Goal: Find specific page/section: Find specific page/section

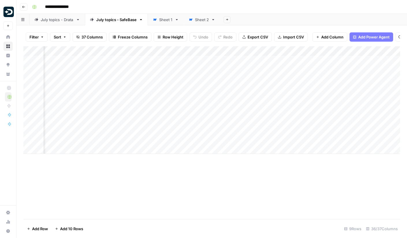
scroll to position [0, 144]
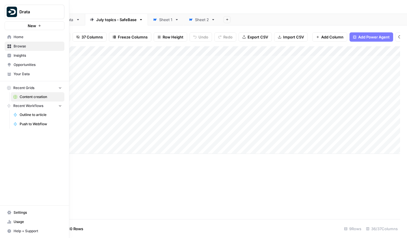
click at [19, 60] on link "Opportunities" at bounding box center [35, 64] width 60 height 9
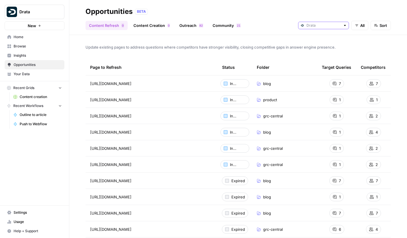
click at [322, 28] on input "text" at bounding box center [324, 26] width 34 height 6
click at [327, 46] on span "SafeBase" at bounding box center [325, 46] width 32 height 6
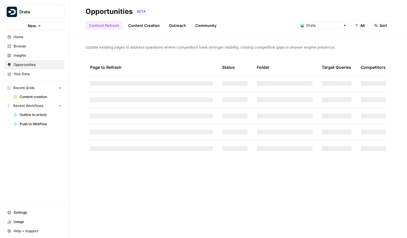
type input "SafeBase"
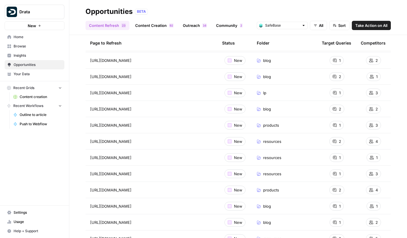
scroll to position [166, 0]
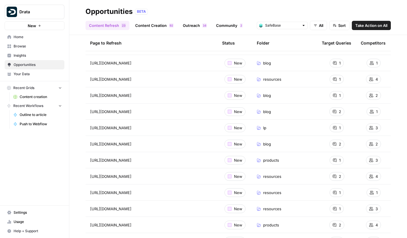
click at [24, 42] on link "Browse" at bounding box center [35, 46] width 60 height 9
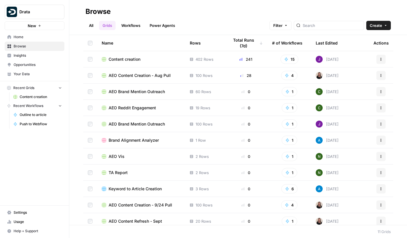
click at [24, 38] on span "Home" at bounding box center [38, 36] width 48 height 5
